Goal: Task Accomplishment & Management: Manage account settings

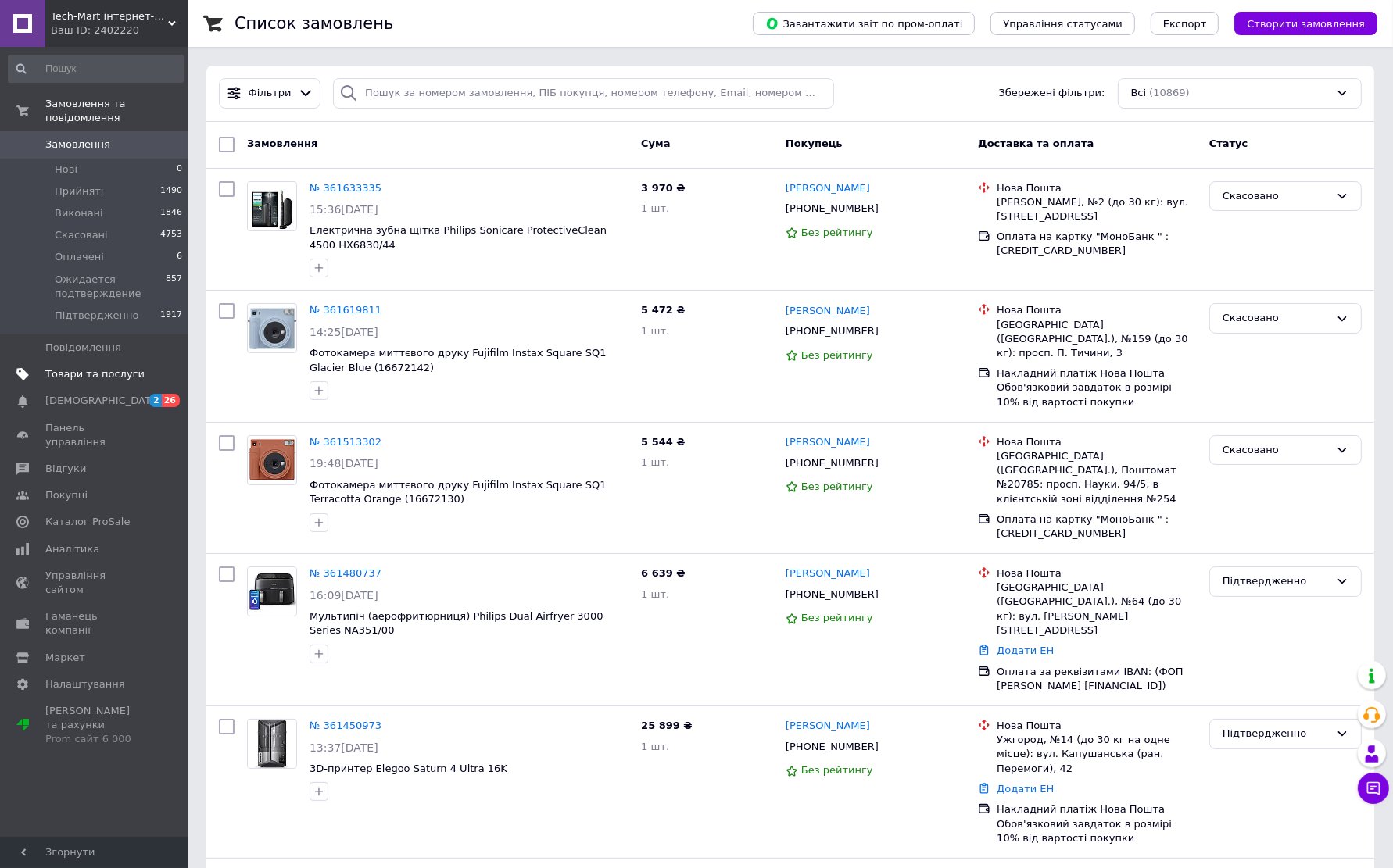
click at [79, 367] on span "Товари та послуги" at bounding box center [95, 374] width 99 height 14
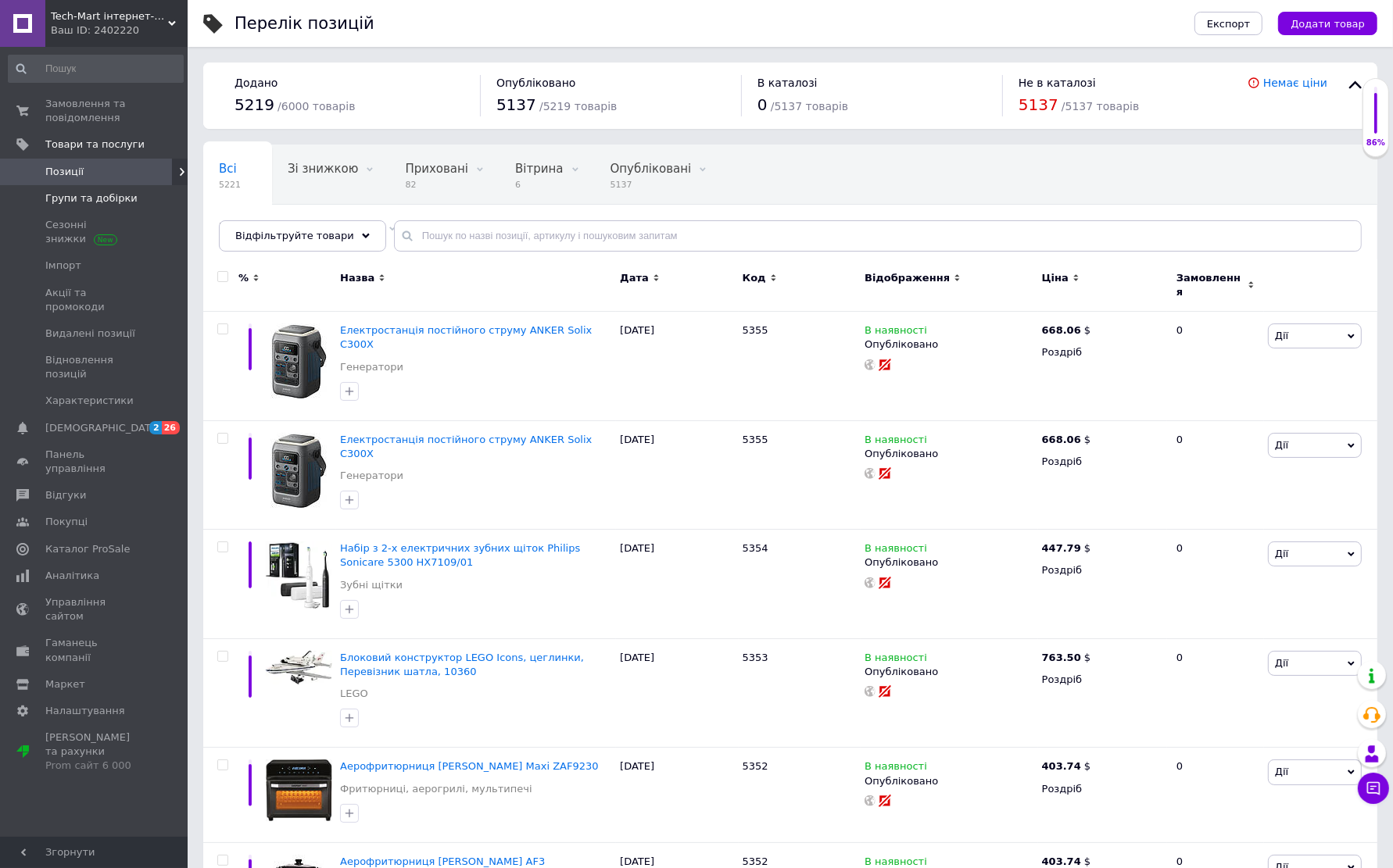
click at [101, 186] on link "Групи та добірки" at bounding box center [95, 198] width 191 height 27
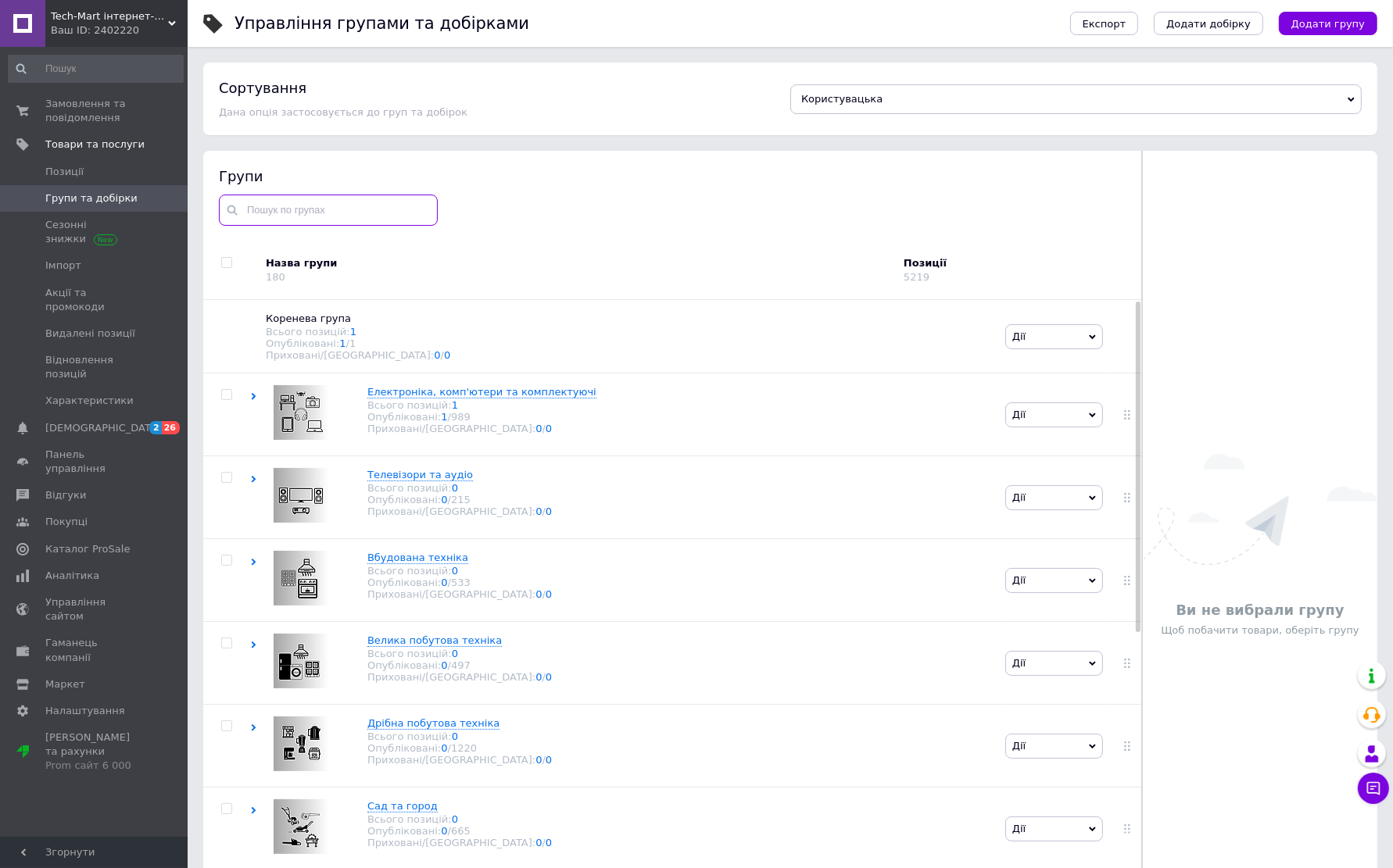
click at [346, 209] on input "text" at bounding box center [328, 210] width 219 height 32
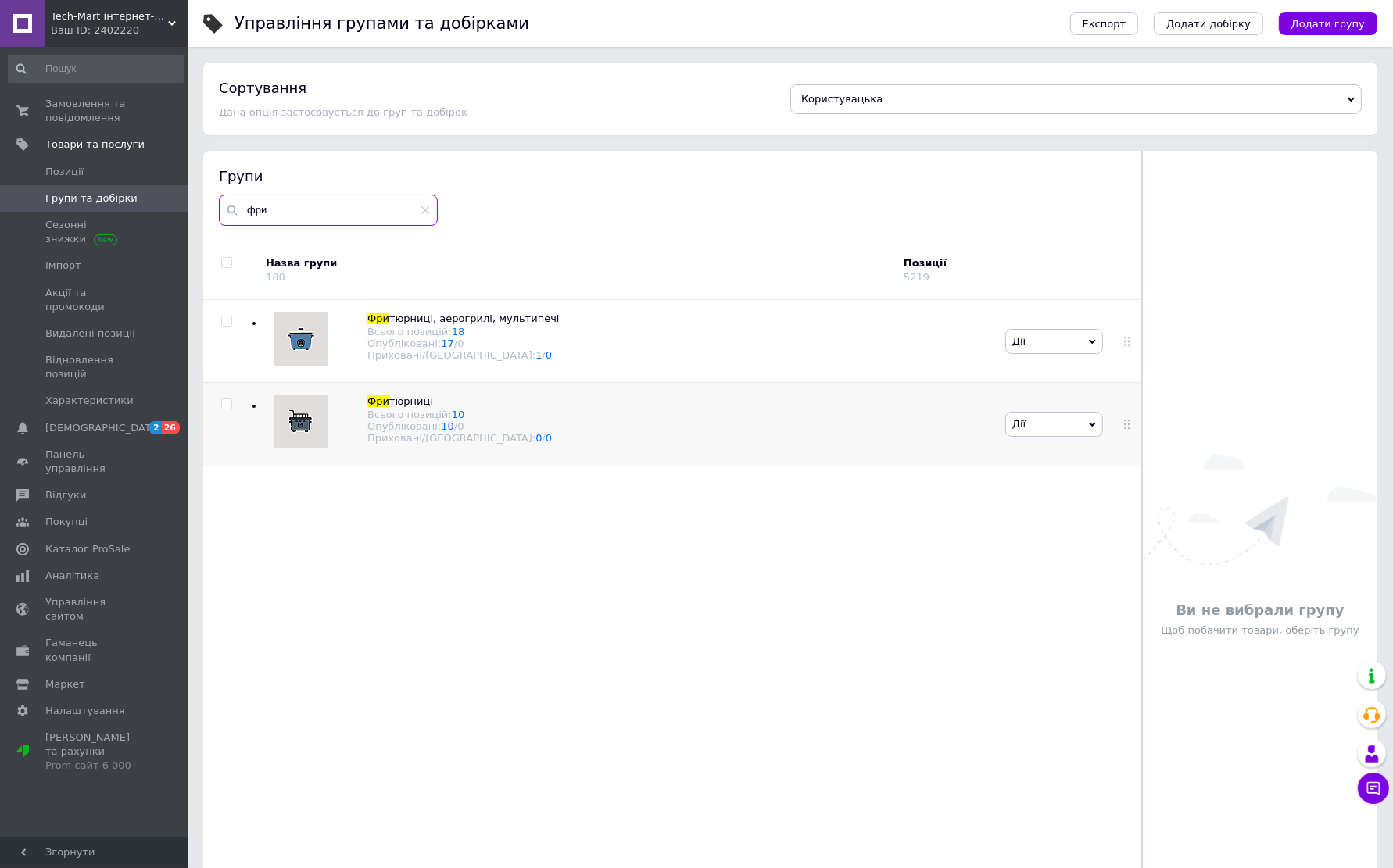
type input "фри"
click at [227, 403] on input "checkbox" at bounding box center [226, 405] width 10 height 10
checkbox input "true"
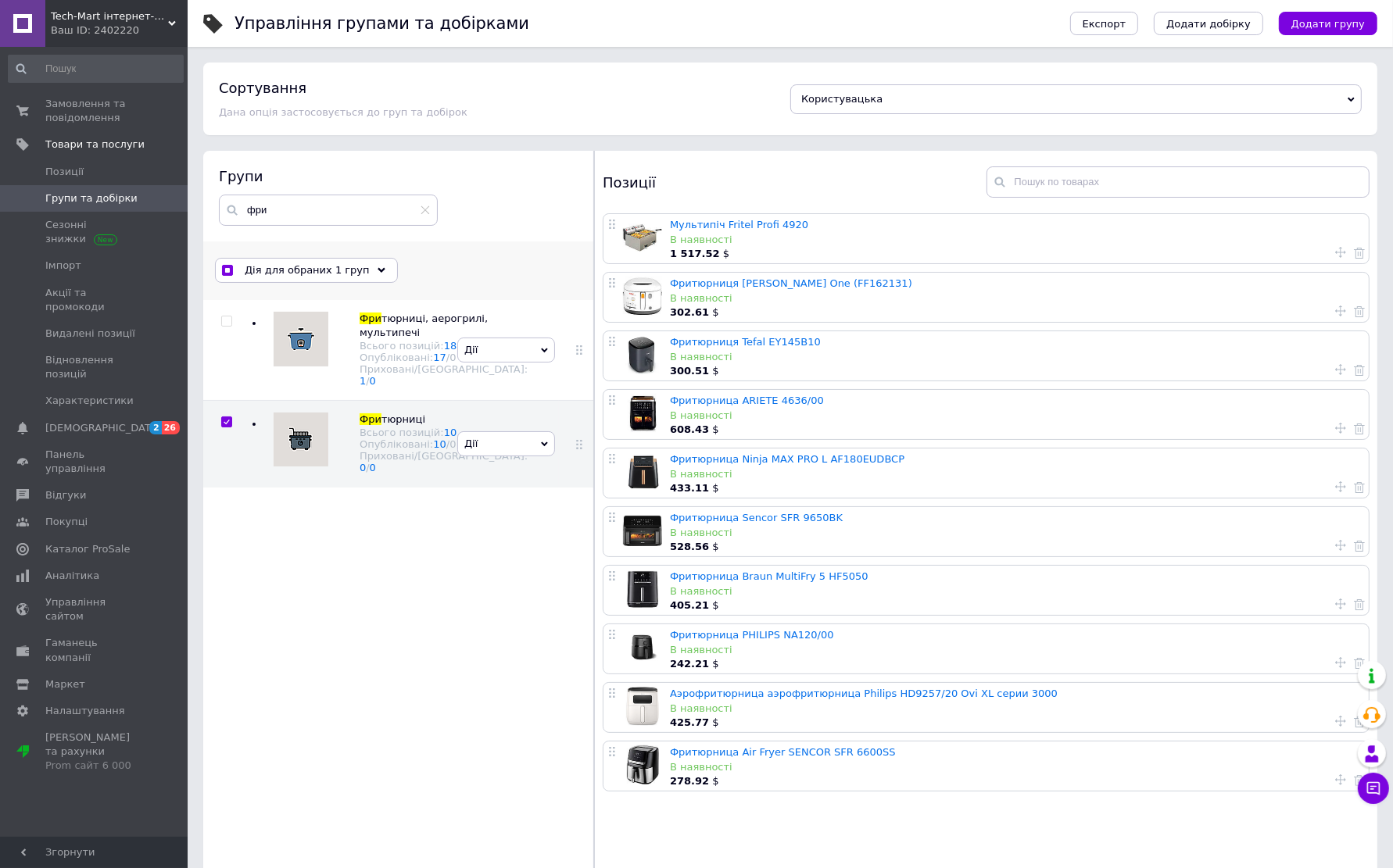
click at [335, 275] on span "Дія для обраних 1 груп" at bounding box center [308, 270] width 125 height 14
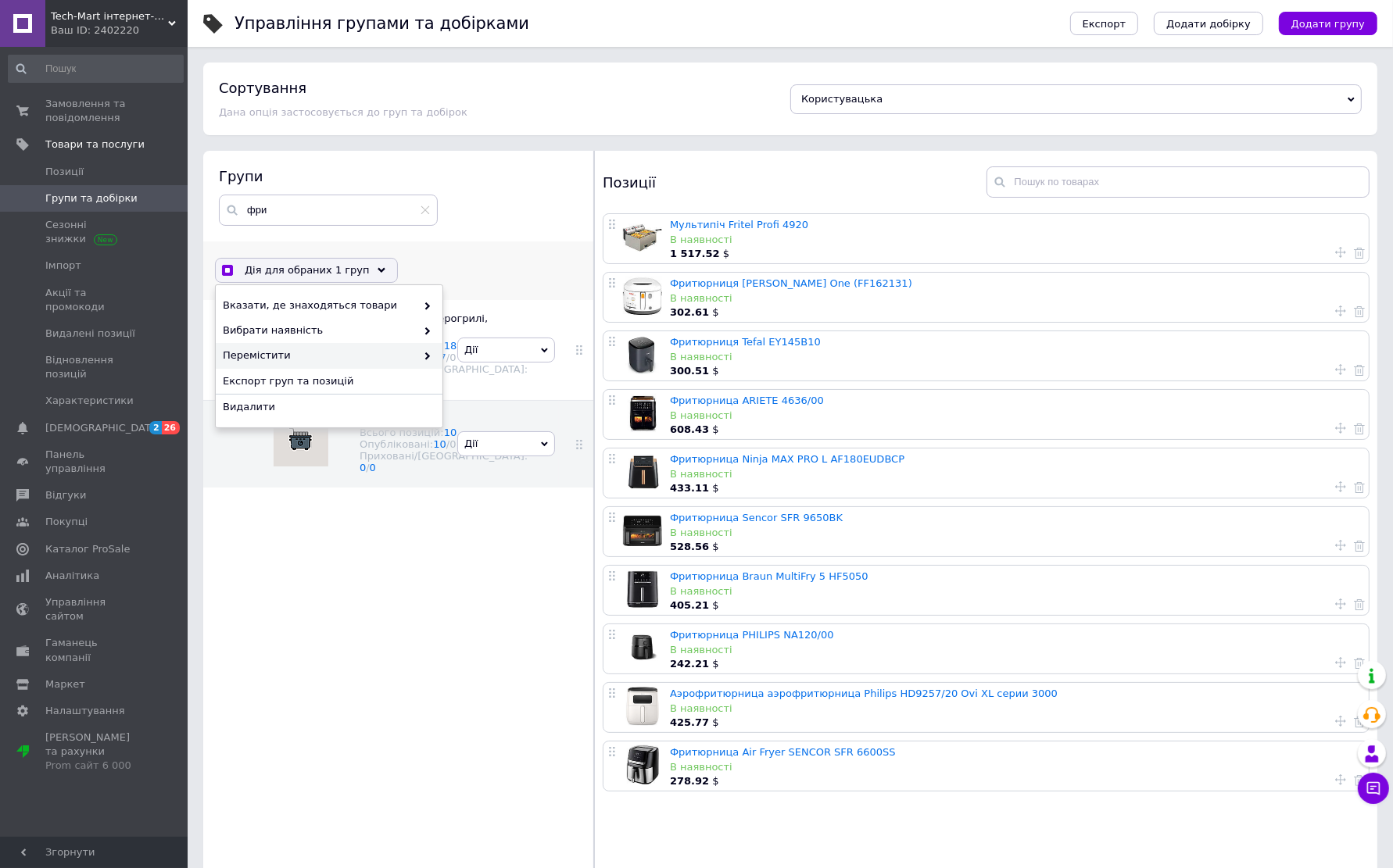
click at [277, 359] on span "Перемістити" at bounding box center [318, 355] width 193 height 14
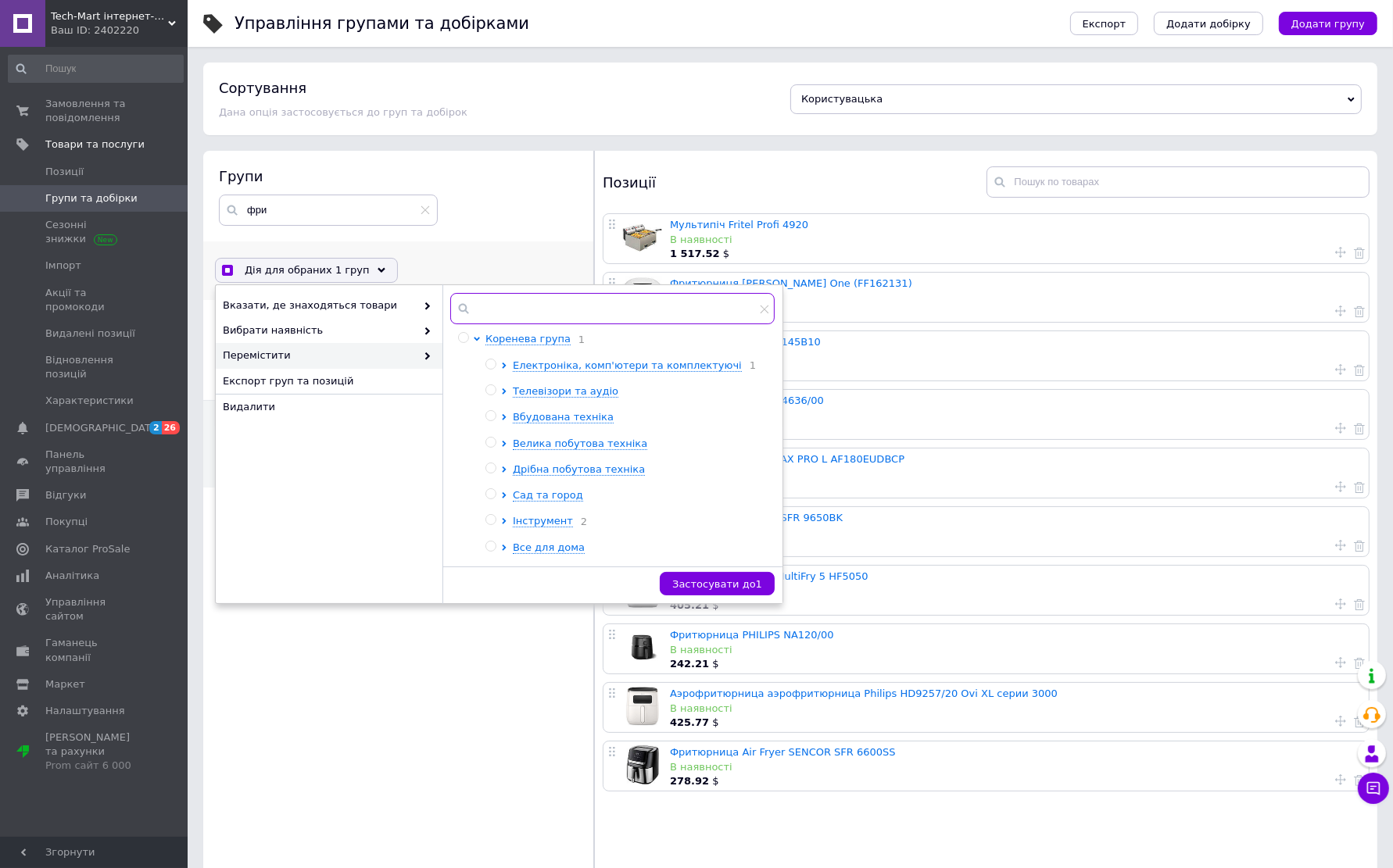
click at [494, 314] on input "text" at bounding box center [612, 309] width 324 height 32
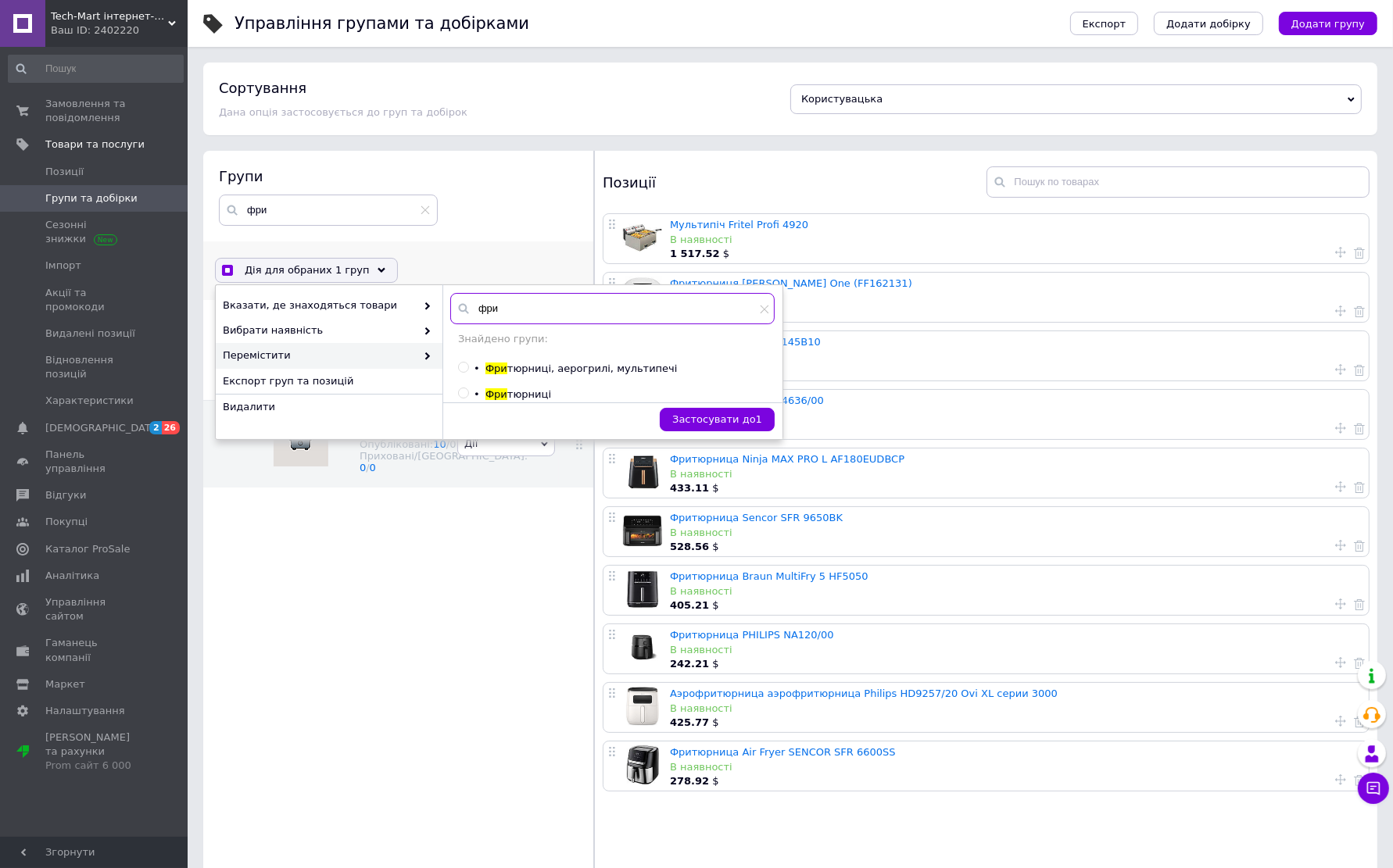
type input "фри"
click at [530, 373] on span "тюрниці, аерогрилі, мультипечі" at bounding box center [592, 368] width 171 height 12
radio input "true"
click at [740, 429] on button "Застосувати до 1" at bounding box center [717, 420] width 115 height 24
checkbox input "false"
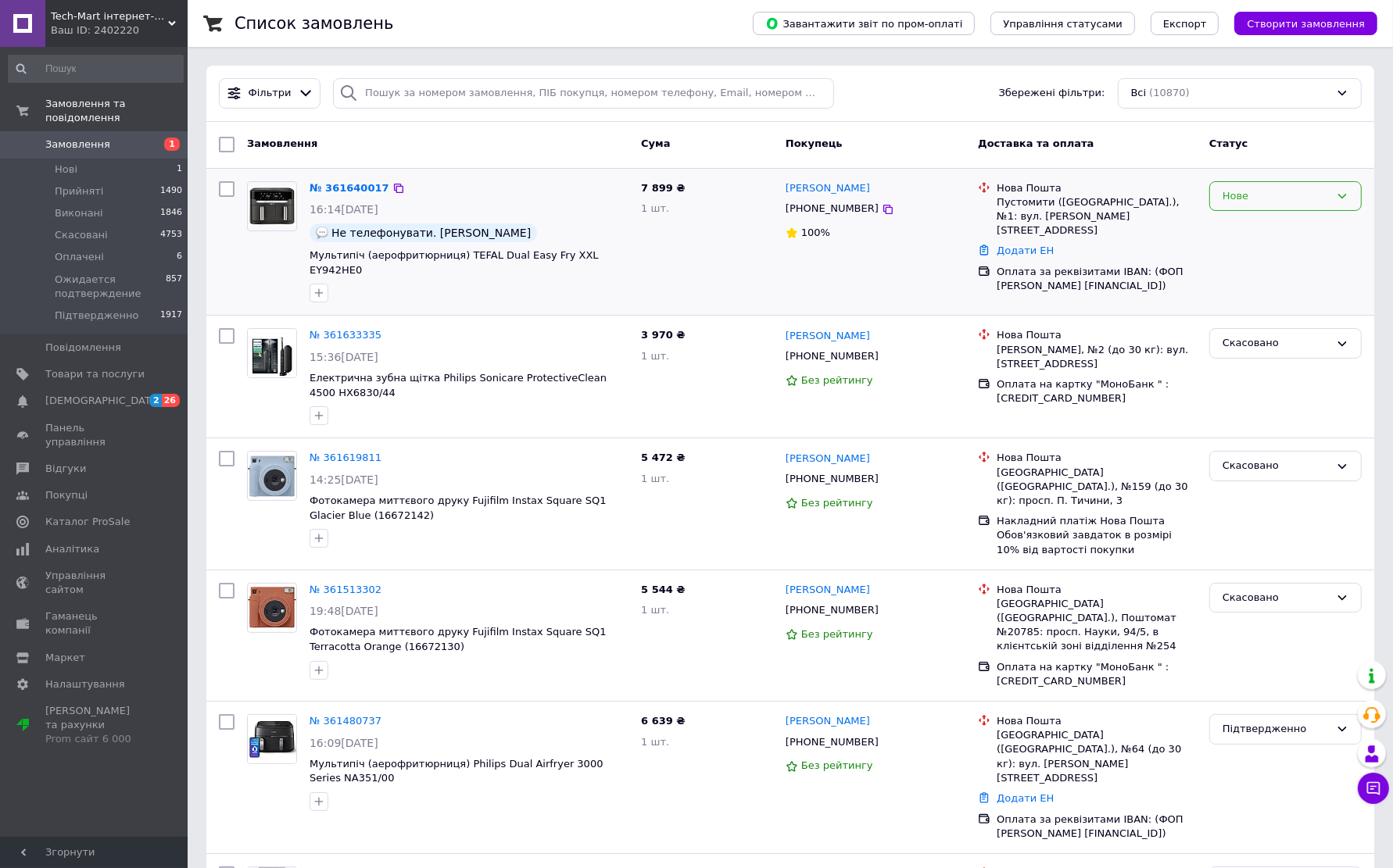
click at [1313, 200] on div "Нове" at bounding box center [1276, 196] width 107 height 17
click at [1271, 234] on li "Прийнято" at bounding box center [1285, 228] width 151 height 29
click at [80, 367] on span "Товари та послуги" at bounding box center [95, 374] width 99 height 14
